Goal: Find specific fact: Find specific fact

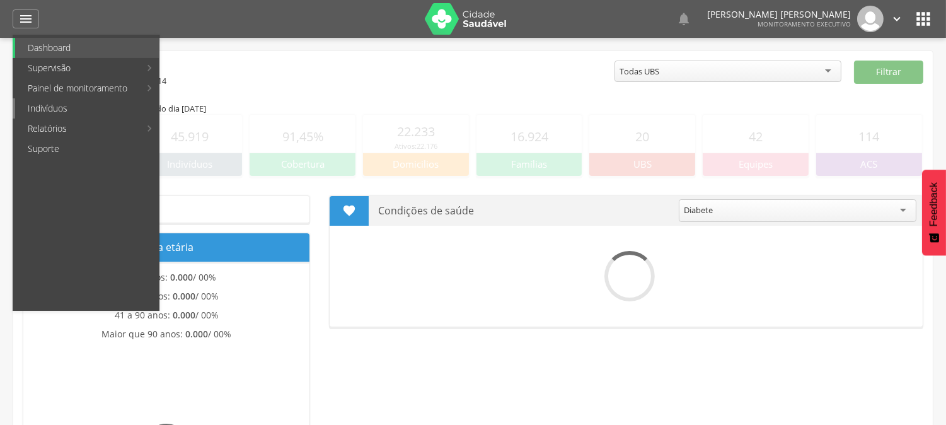
click at [47, 104] on link "Indivíduos" at bounding box center [87, 108] width 144 height 20
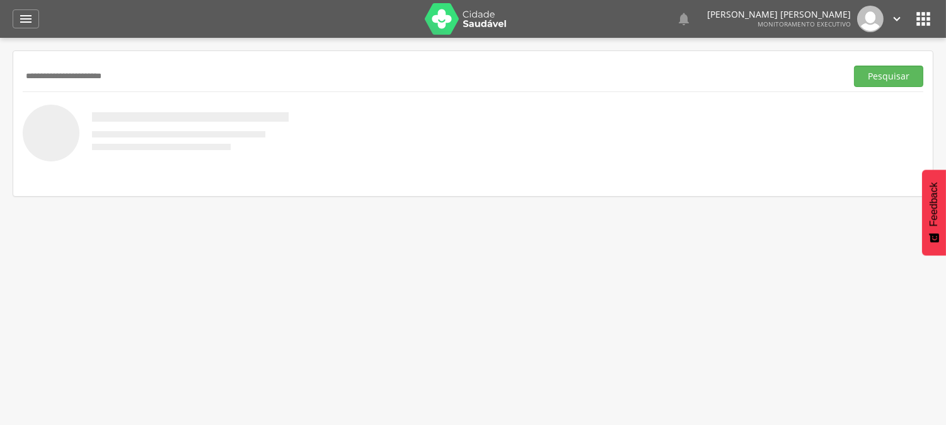
click at [854, 66] on button "Pesquisar" at bounding box center [888, 76] width 69 height 21
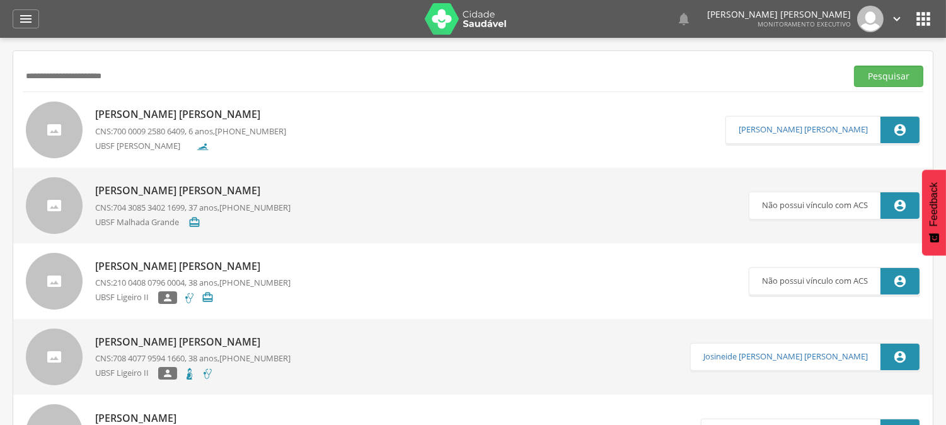
drag, startPoint x: 136, startPoint y: 83, endPoint x: 0, endPoint y: 83, distance: 136.2
click at [0, 83] on div " Supervisão  Distritos  Ubs Coordenador: - Queimadas / PB Intervalo de Tempo…" at bounding box center [473, 250] width 946 height 425
type input "**********"
click at [854, 66] on button "Pesquisar" at bounding box center [888, 76] width 69 height 21
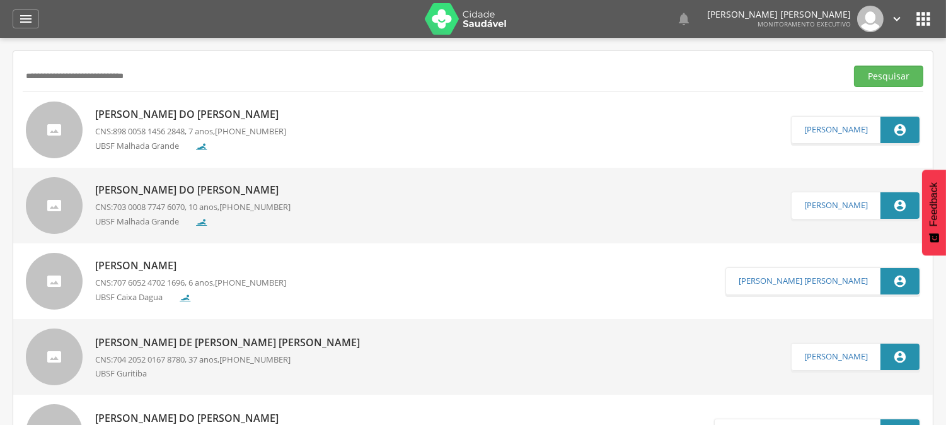
click at [141, 130] on span "898 0058 1456 2848" at bounding box center [149, 130] width 72 height 11
type input "**********"
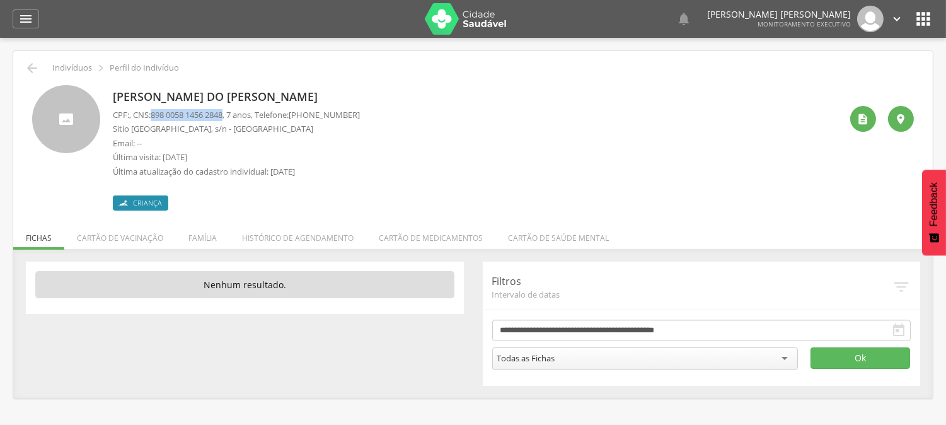
drag, startPoint x: 156, startPoint y: 113, endPoint x: 231, endPoint y: 112, distance: 75.0
click at [223, 112] on span "898 0058 1456 2848" at bounding box center [187, 114] width 72 height 11
copy span "898 0058 1456 2848"
